Goal: Navigation & Orientation: Find specific page/section

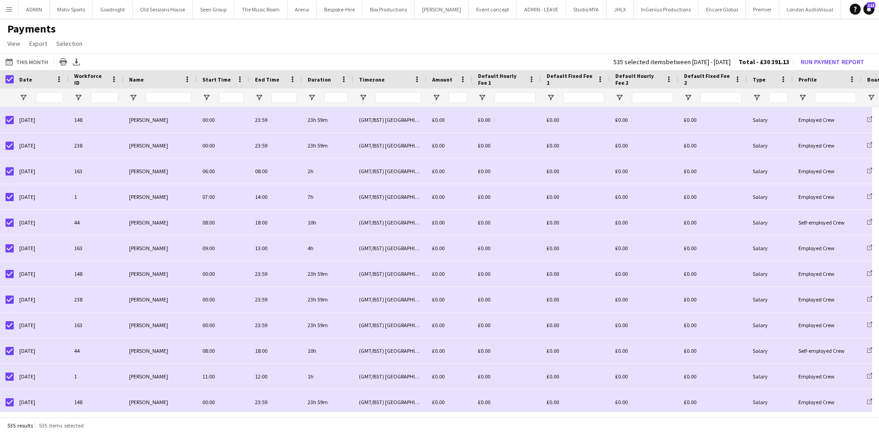
click at [13, 11] on button "Menu" at bounding box center [9, 9] width 18 height 18
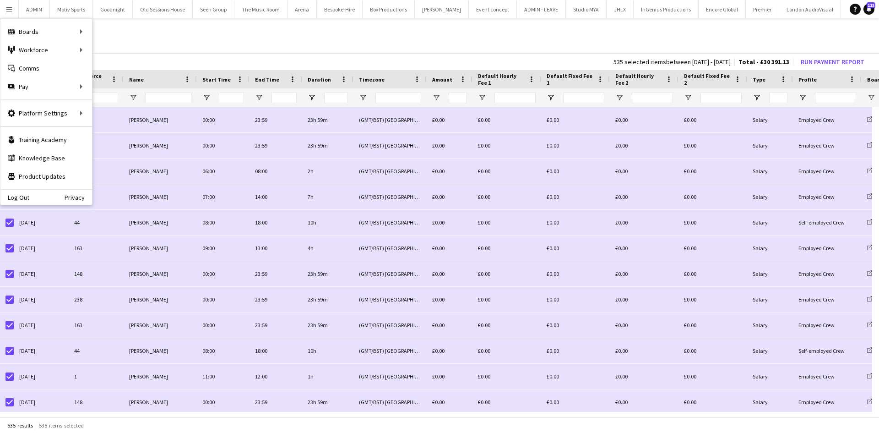
click at [457, 42] on app-page-menu "View Customise view Customise filters Reset Filters Reset View Reset All Export…" at bounding box center [439, 44] width 879 height 17
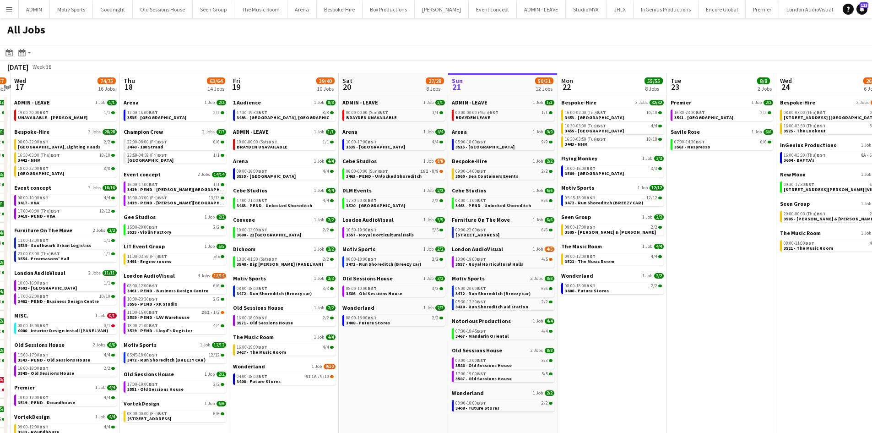
scroll to position [0, 292]
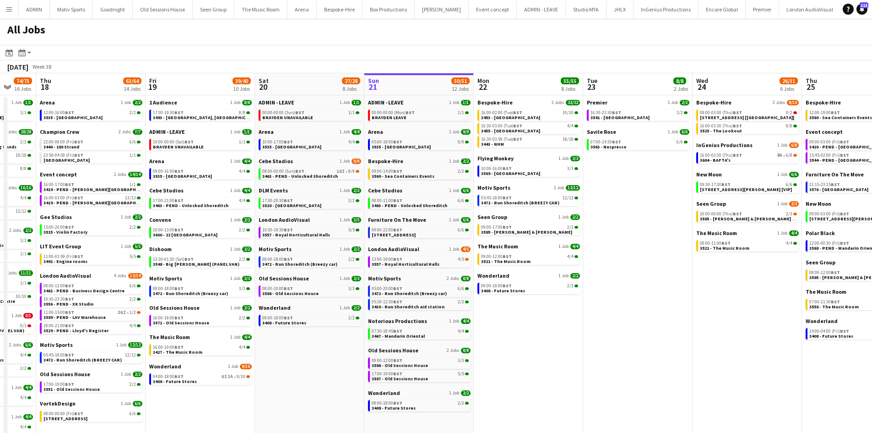
drag, startPoint x: 18, startPoint y: 366, endPoint x: 273, endPoint y: 342, distance: 256.1
click at [273, 342] on app-calendar-viewport "Mon 15 37/37 9 Jobs Tue 16 56/57 16 Jobs Wed 17 74/75 16 Jobs Thu 18 63/64 14 J…" at bounding box center [436, 326] width 872 height 506
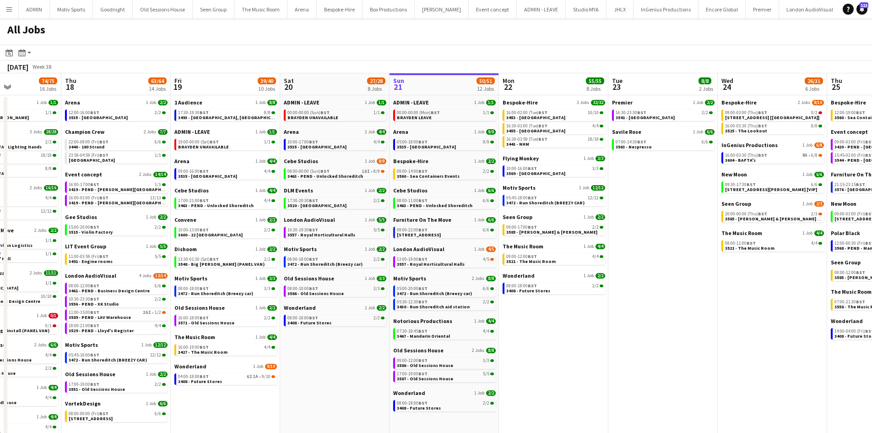
scroll to position [0, 257]
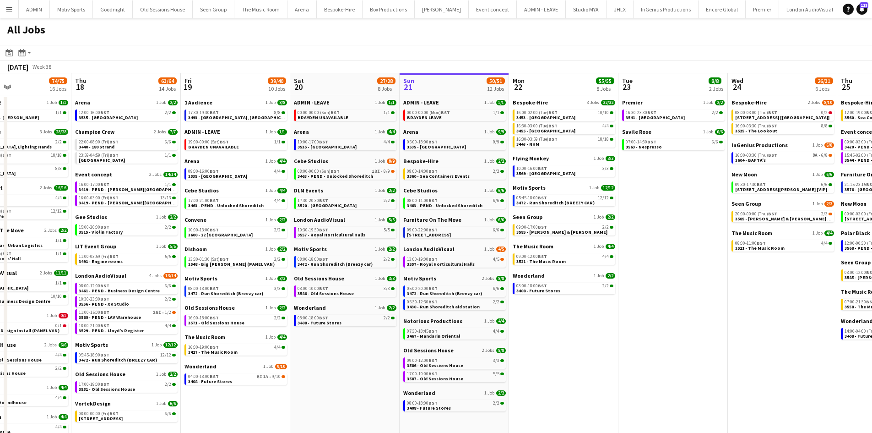
drag, startPoint x: 227, startPoint y: 416, endPoint x: 262, endPoint y: 417, distance: 35.2
click at [262, 417] on app-calendar-viewport "Mon 15 37/37 9 Jobs Tue 16 56/57 16 Jobs Wed 17 74/75 16 Jobs Thu 18 63/64 14 J…" at bounding box center [436, 326] width 872 height 506
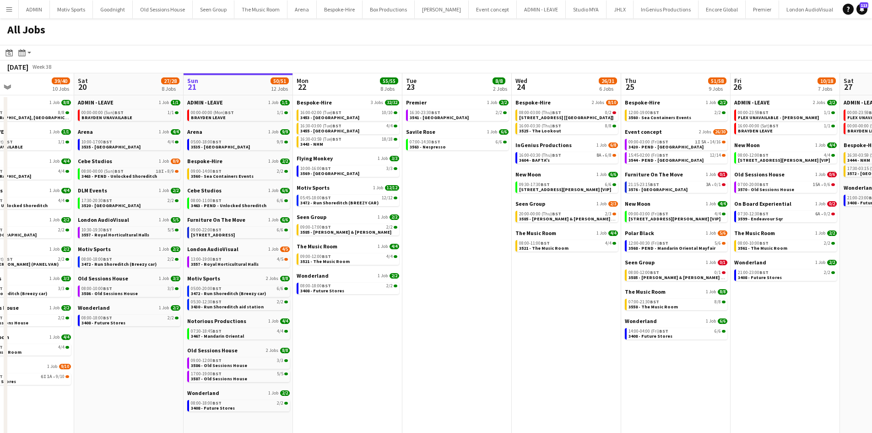
drag, startPoint x: 700, startPoint y: 359, endPoint x: 484, endPoint y: 358, distance: 216.0
click at [484, 358] on app-calendar-viewport "Wed 17 74/75 16 Jobs Thu 18 63/64 14 Jobs Fri 19 39/40 10 Jobs Sat 20 27/28 8 J…" at bounding box center [436, 326] width 872 height 506
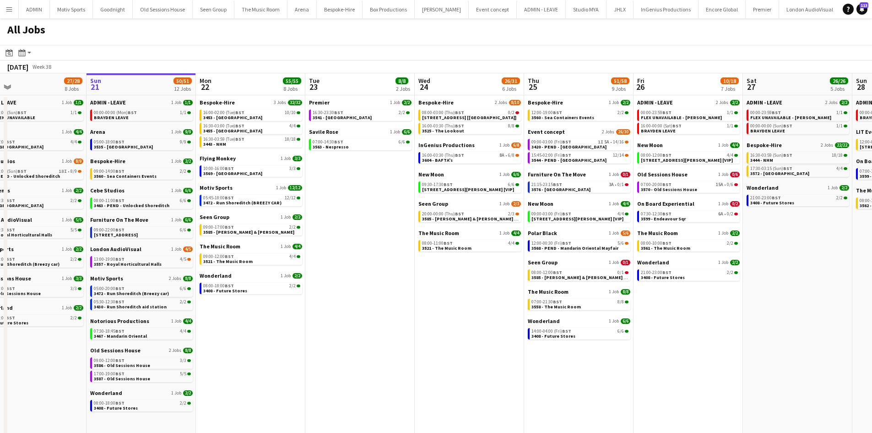
scroll to position [0, 460]
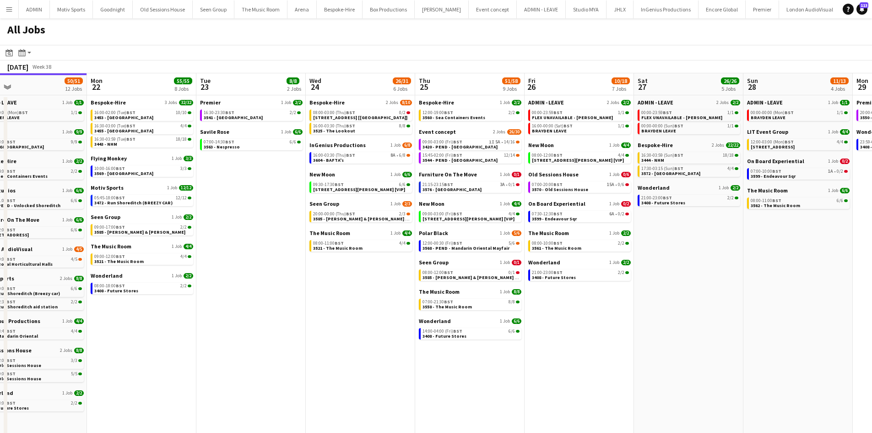
drag, startPoint x: 779, startPoint y: 376, endPoint x: 588, endPoint y: 398, distance: 191.6
click at [588, 398] on app-calendar-viewport "Wed 17 74/75 16 Jobs Thu 18 63/64 14 Jobs Fri 19 39/40 10 Jobs Sat 20 27/28 8 J…" at bounding box center [436, 326] width 872 height 506
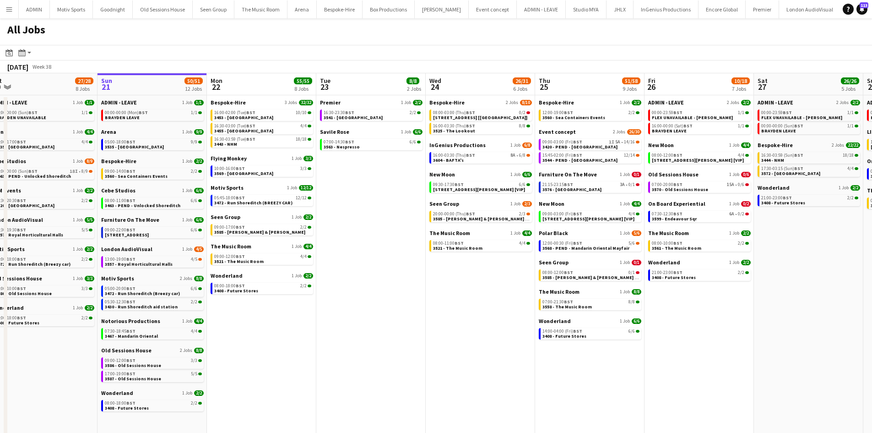
scroll to position [0, 336]
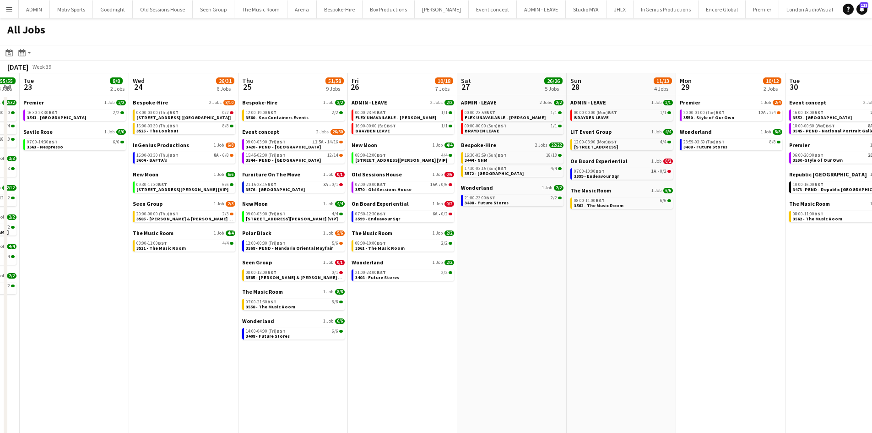
drag, startPoint x: 654, startPoint y: 395, endPoint x: 477, endPoint y: 422, distance: 178.8
click at [477, 422] on app-calendar-viewport "Fri 19 39/40 10 Jobs Sat 20 27/28 8 Jobs Sun 21 50/51 12 Jobs Mon 22 55/55 8 Jo…" at bounding box center [436, 326] width 872 height 506
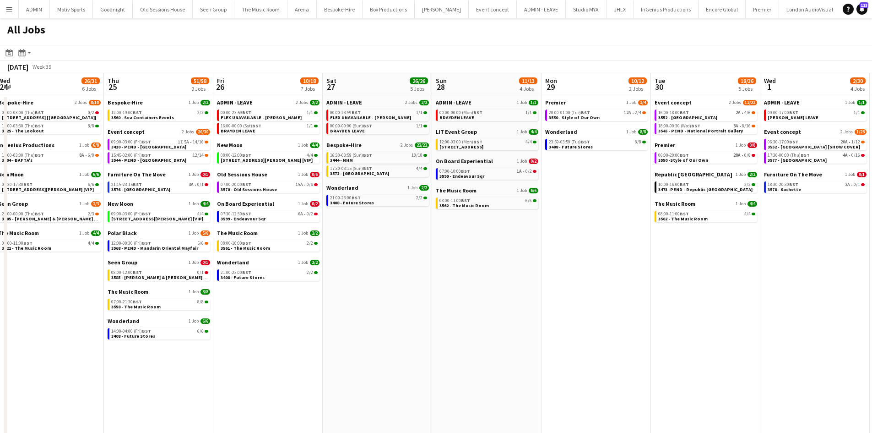
drag, startPoint x: 583, startPoint y: 400, endPoint x: 444, endPoint y: 416, distance: 139.6
click at [444, 416] on app-calendar-viewport "Sun 21 50/51 12 Jobs Mon 22 55/55 8 Jobs Tue 23 8/8 2 Jobs Wed 24 26/31 6 Jobs …" at bounding box center [436, 326] width 872 height 506
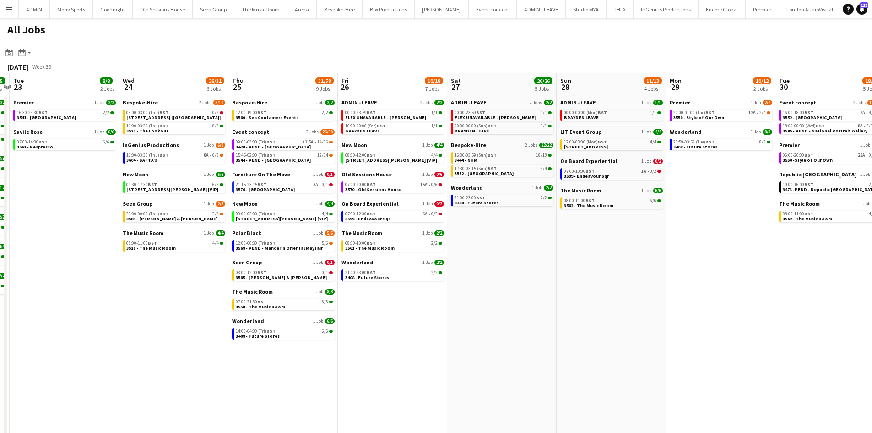
scroll to position [0, 197]
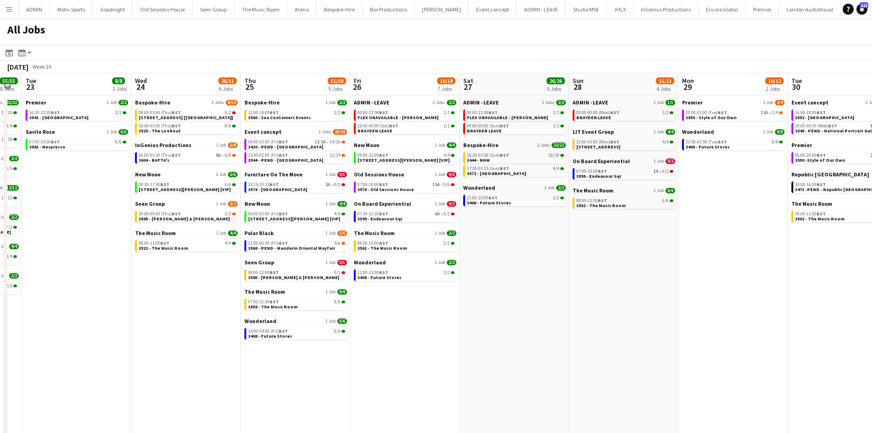
drag, startPoint x: 428, startPoint y: 357, endPoint x: 569, endPoint y: 358, distance: 141.0
click at [569, 358] on app-calendar-viewport "Sun 21 50/51 12 Jobs Mon 22 55/55 8 Jobs Tue 23 8/8 2 Jobs Wed 24 26/31 6 Jobs …" at bounding box center [436, 326] width 872 height 506
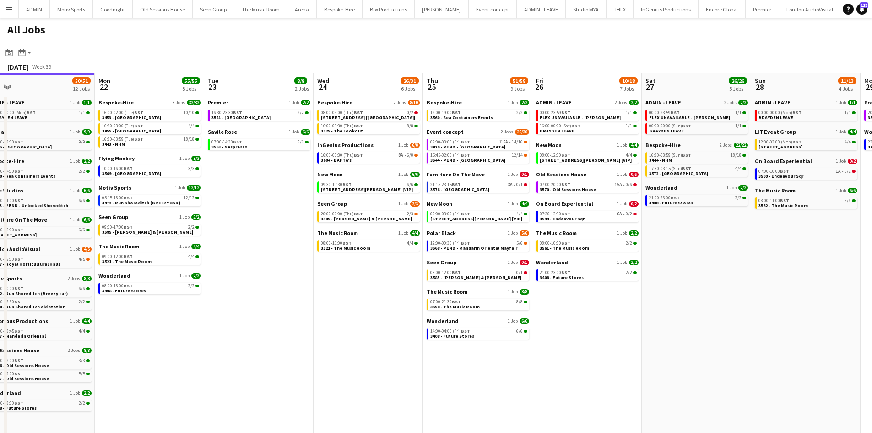
drag, startPoint x: 536, startPoint y: 381, endPoint x: 719, endPoint y: 350, distance: 184.9
click at [719, 350] on app-calendar-viewport "Fri 19 39/40 10 Jobs Sat 20 27/28 8 Jobs Sun 21 50/51 12 Jobs Mon 22 55/55 8 Jo…" at bounding box center [436, 326] width 872 height 506
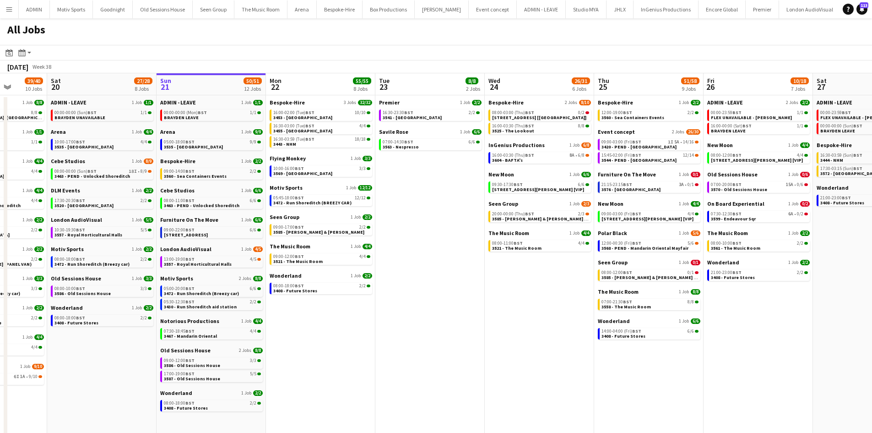
drag, startPoint x: 590, startPoint y: 389, endPoint x: 761, endPoint y: 373, distance: 171.9
click at [761, 373] on app-calendar-viewport "Wed 17 74/75 16 Jobs Thu 18 63/64 14 Jobs Fri 19 39/40 10 Jobs Sat 20 27/28 8 J…" at bounding box center [436, 326] width 872 height 506
drag, startPoint x: 635, startPoint y: 372, endPoint x: 472, endPoint y: 391, distance: 164.1
click at [473, 391] on app-calendar-viewport "Wed 17 74/75 16 Jobs Thu 18 63/64 14 Jobs Fri 19 39/40 10 Jobs Sat 20 27/28 8 J…" at bounding box center [436, 326] width 872 height 506
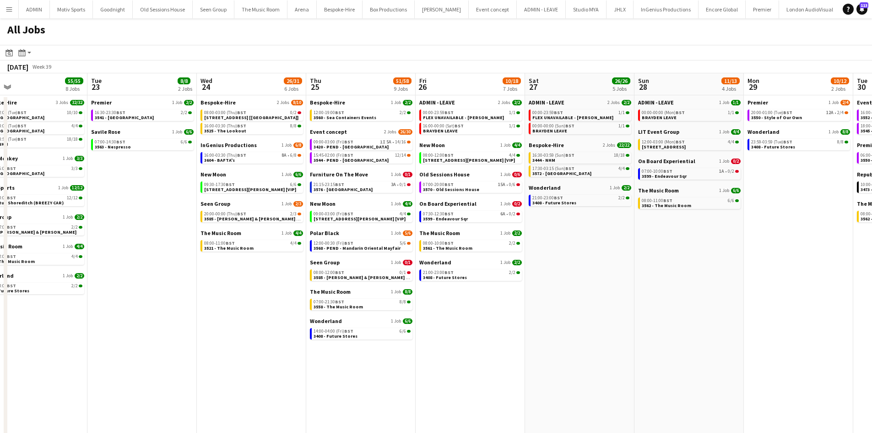
scroll to position [0, 368]
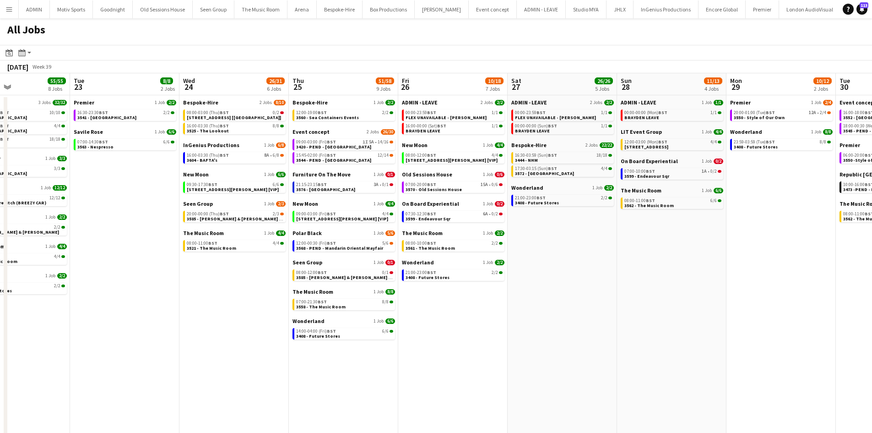
drag, startPoint x: 758, startPoint y: 340, endPoint x: 685, endPoint y: 354, distance: 74.1
click at [685, 354] on app-calendar-viewport "Fri 19 39/40 10 Jobs Sat 20 27/28 8 Jobs Sun 21 50/51 12 Jobs Mon 22 55/55 8 Jo…" at bounding box center [436, 326] width 872 height 506
click at [788, 33] on div "All Jobs" at bounding box center [436, 31] width 872 height 27
click at [227, 301] on app-date-cell "Bespoke-Hire 2 Jobs [DATE] 08:00-03:00 (Thu) BST 0/2 3606 - PEND - 2 [GEOGRAPHI…" at bounding box center [233, 337] width 109 height 484
